Goal: Task Accomplishment & Management: Complete application form

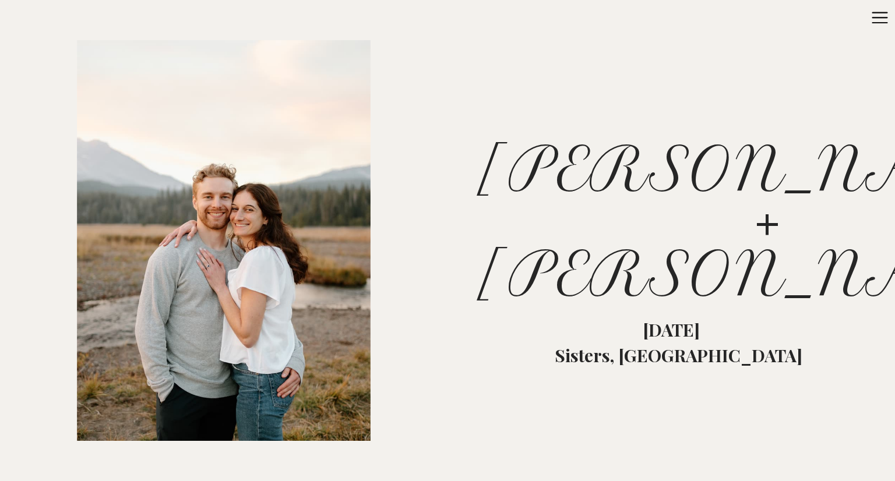
drag, startPoint x: 885, startPoint y: 19, endPoint x: 888, endPoint y: 87, distance: 68.2
click at [888, 87] on div "RSVP [PERSON_NAME] + [PERSON_NAME] Open sidebar [PERSON_NAME] + [PERSON_NAME] […" at bounding box center [447, 240] width 895 height 481
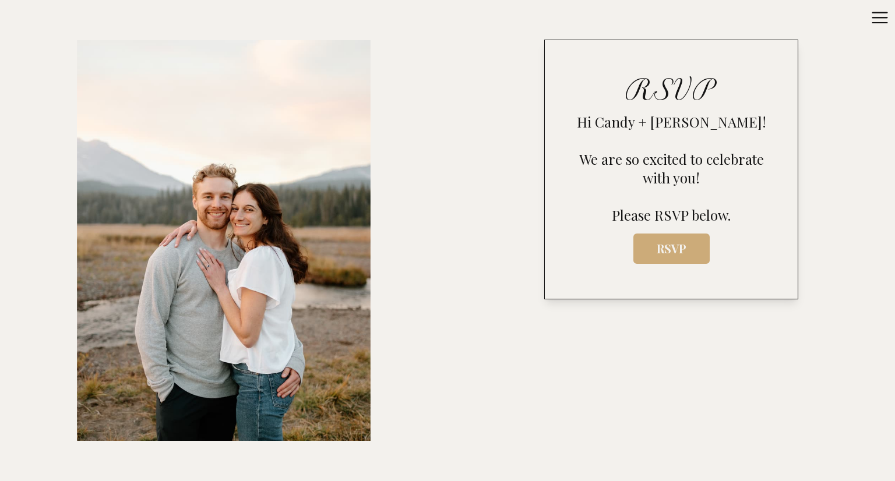
scroll to position [614, 0]
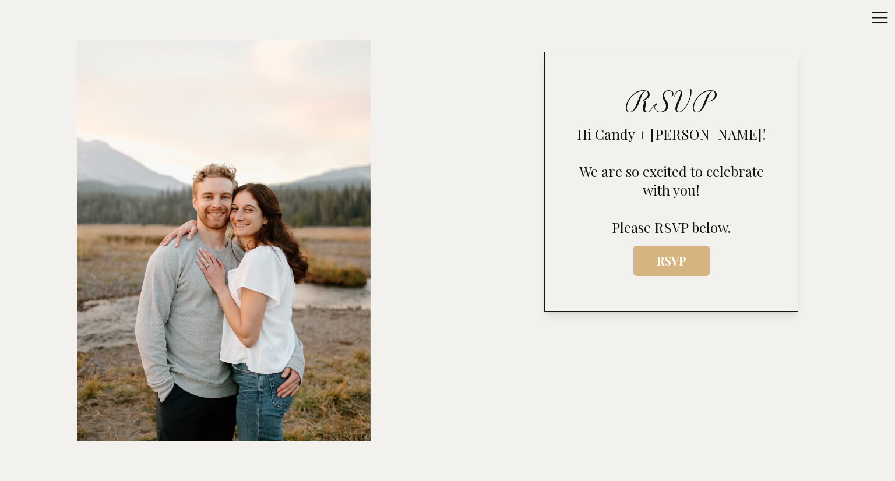
click at [662, 264] on span "RSVP" at bounding box center [671, 261] width 58 height 16
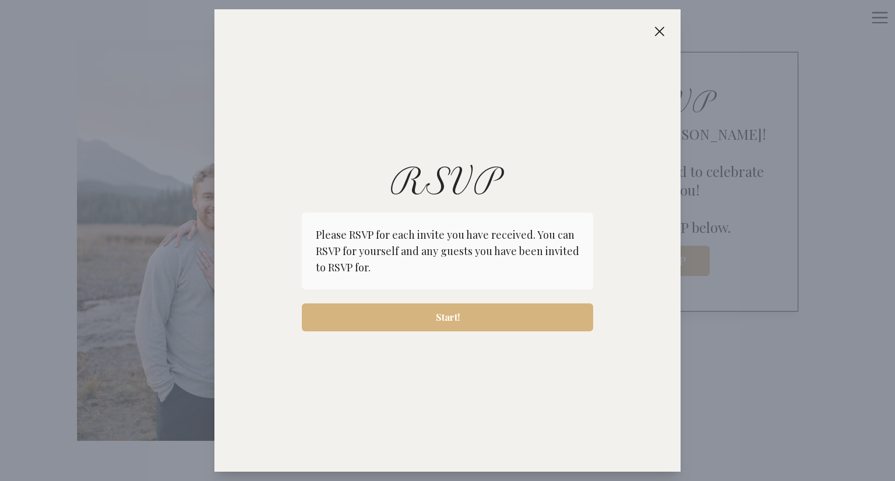
click at [444, 319] on span "Start!" at bounding box center [448, 317] width 24 height 14
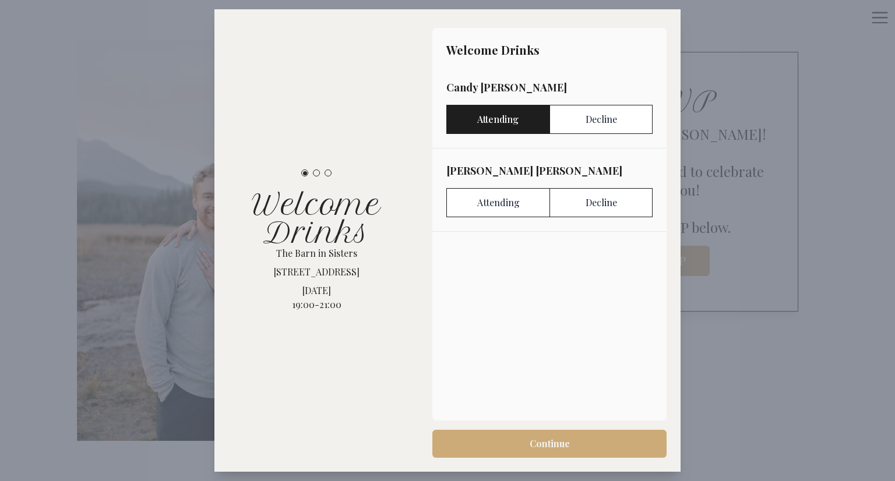
click at [494, 117] on label "Attending" at bounding box center [497, 119] width 103 height 29
click at [488, 206] on label "Attending" at bounding box center [497, 202] width 103 height 29
click at [408, 284] on div "Welcome Drinks The Barn in Sisters 171 E Main Ave, Sisters, OR 97759, USA Frida…" at bounding box center [316, 240] width 204 height 462
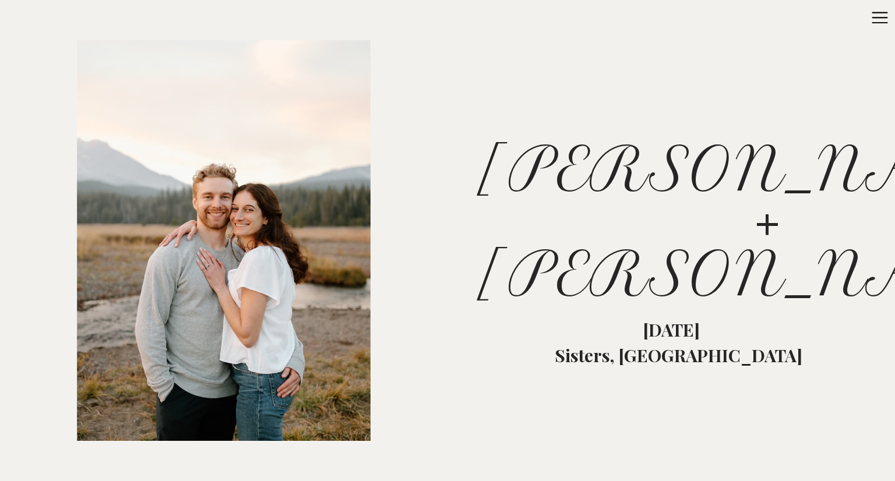
drag, startPoint x: 886, startPoint y: 17, endPoint x: 886, endPoint y: 100, distance: 82.7
click at [886, 100] on div "RSVP [PERSON_NAME] + [PERSON_NAME] Open sidebar [PERSON_NAME] + [PERSON_NAME] […" at bounding box center [447, 240] width 895 height 481
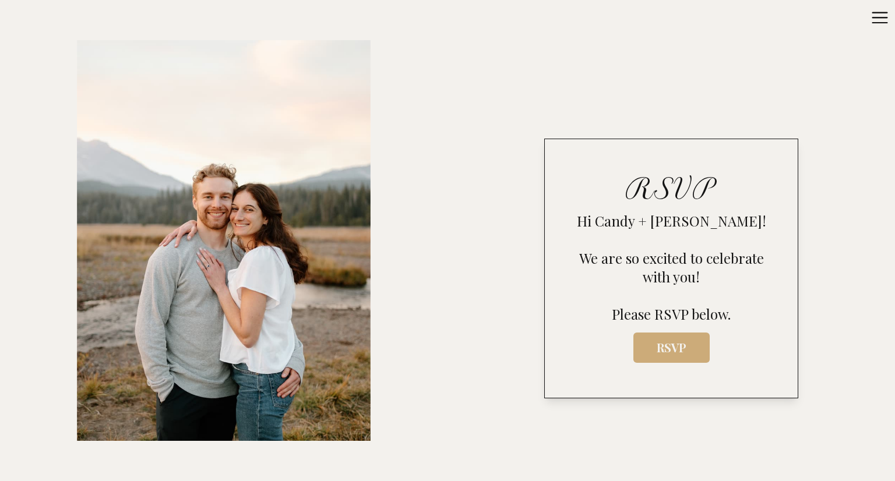
scroll to position [590, 0]
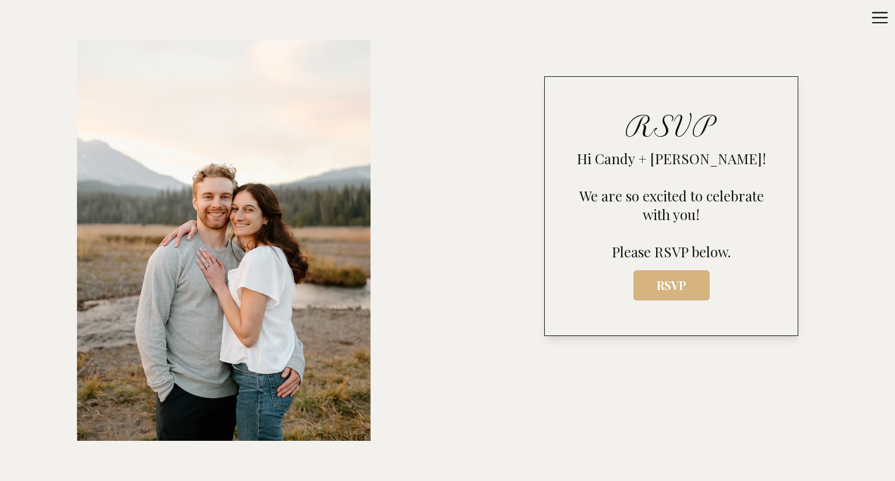
click at [667, 284] on span "RSVP" at bounding box center [671, 285] width 58 height 16
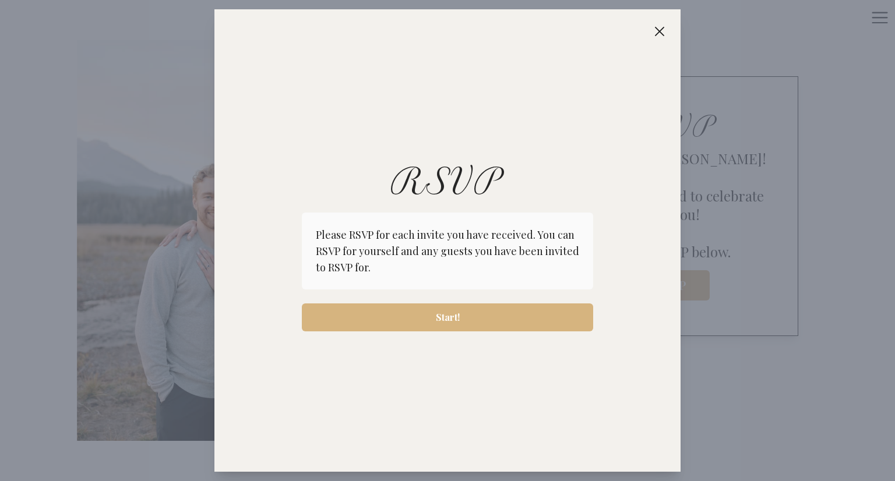
click at [441, 313] on span "Start!" at bounding box center [448, 317] width 24 height 14
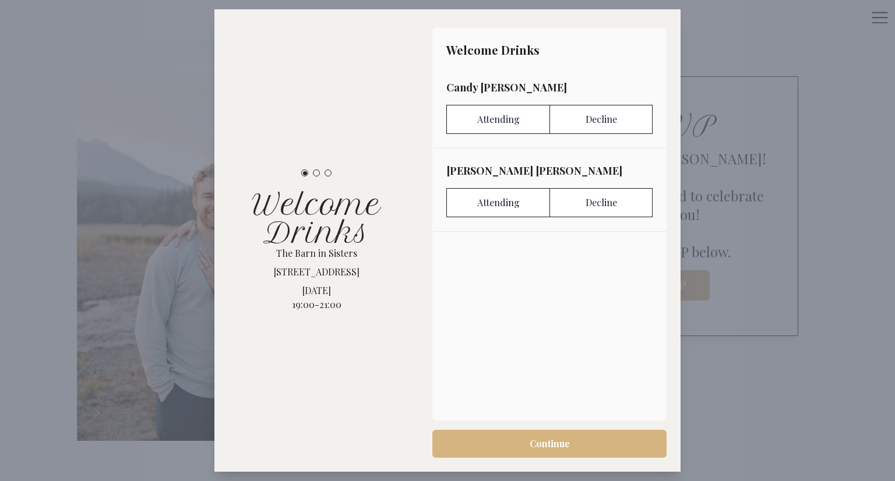
click at [529, 446] on span "Continue" at bounding box center [548, 444] width 215 height 14
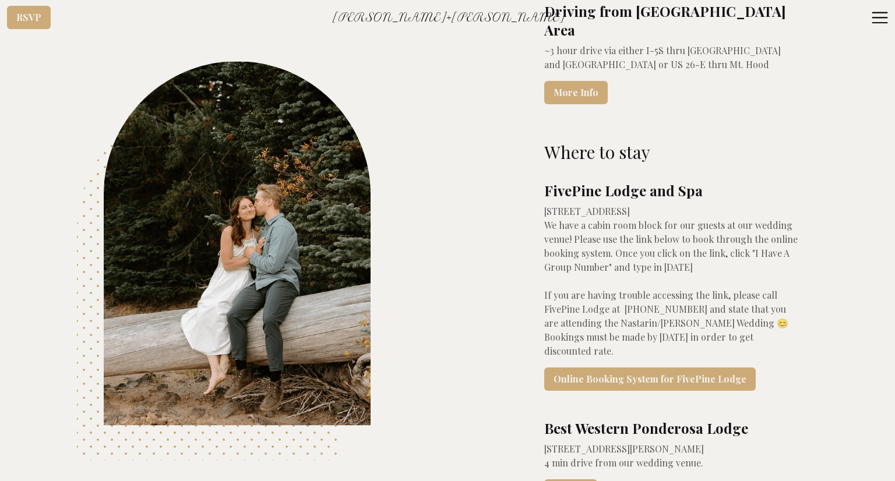
scroll to position [2719, 0]
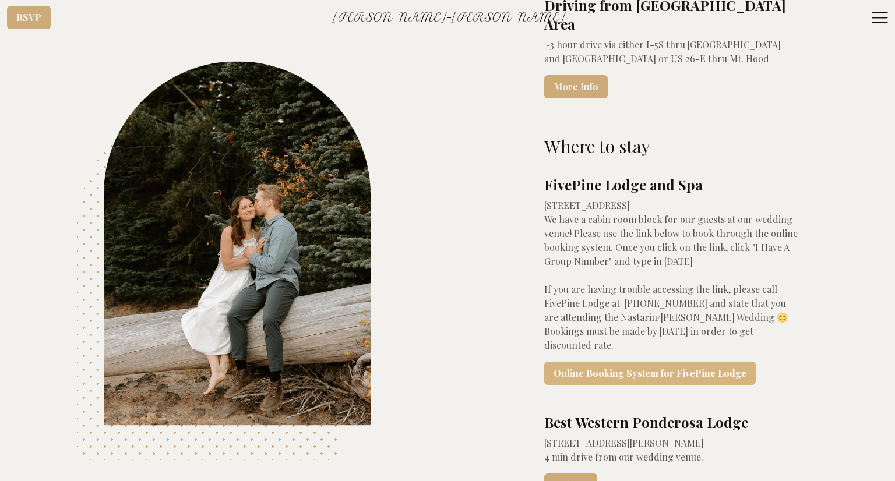
click at [605, 362] on link "Online Booking System for FivePine Lodge" at bounding box center [649, 373] width 211 height 23
click at [579, 362] on link "Online Booking System for FivePine Lodge" at bounding box center [649, 373] width 211 height 23
click at [614, 362] on link "Online Booking System for FivePine Lodge" at bounding box center [649, 373] width 211 height 23
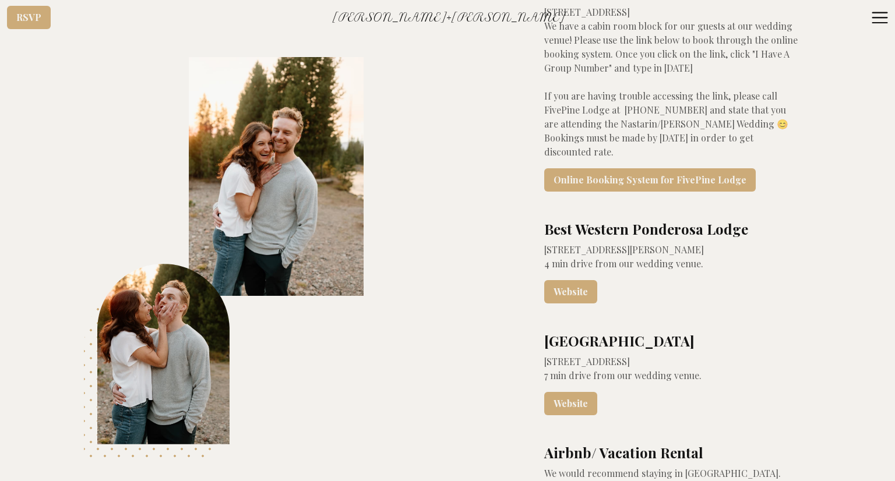
scroll to position [2888, 0]
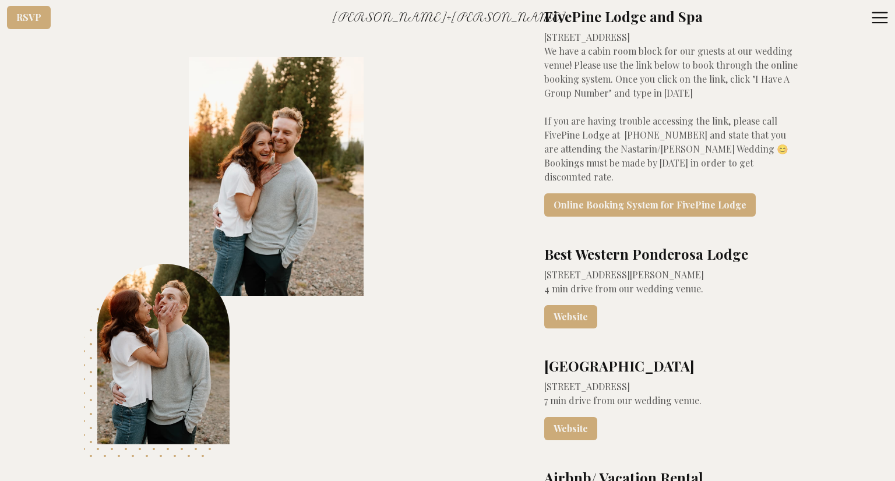
click at [888, 5] on button "Open sidebar" at bounding box center [877, 17] width 35 height 30
